Goal: Obtain resource: Download file/media

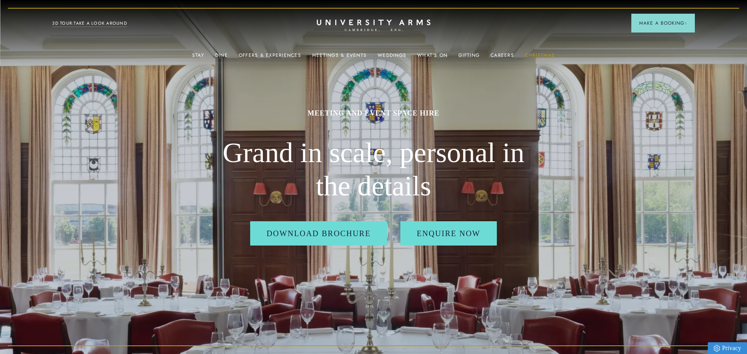
click at [530, 54] on link "Christmas" at bounding box center [540, 58] width 30 height 10
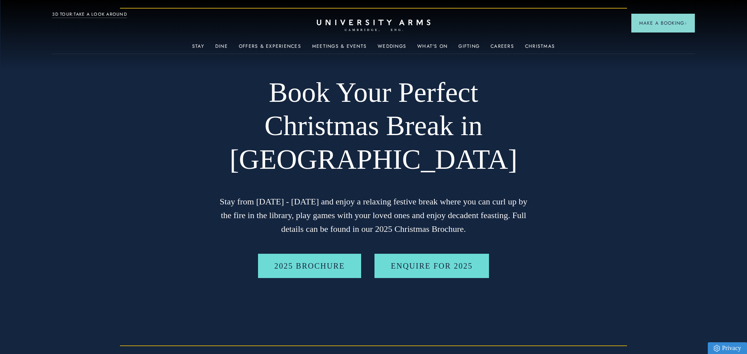
scroll to position [118, 0]
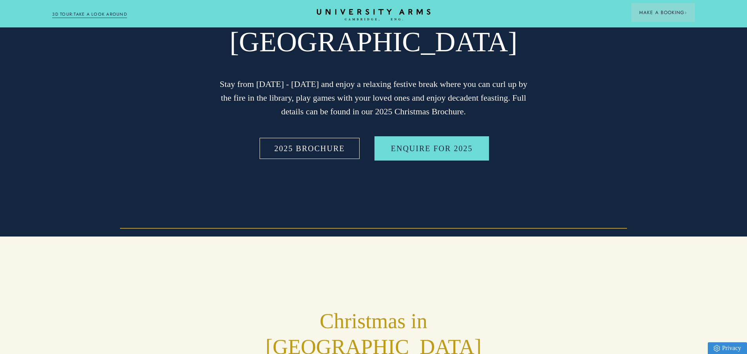
click at [335, 153] on link "2025 BROCHURE" at bounding box center [309, 148] width 103 height 24
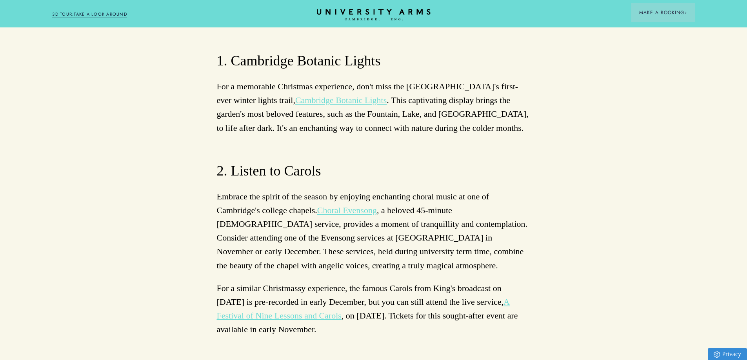
scroll to position [2313, 0]
